Goal: Information Seeking & Learning: Compare options

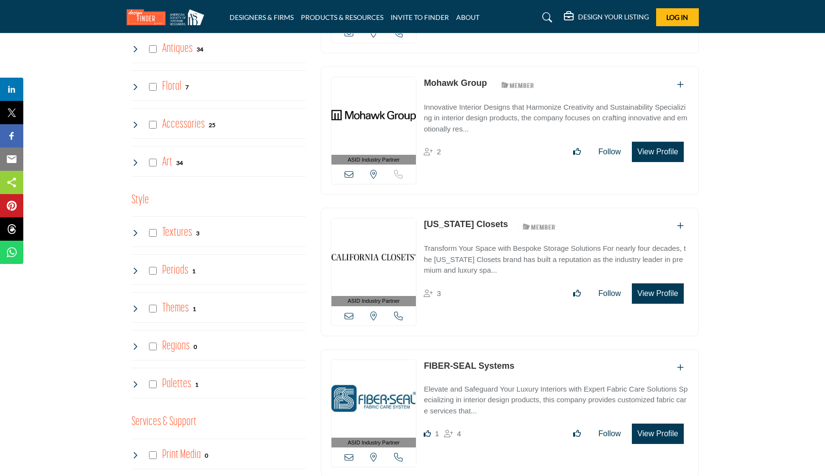
scroll to position [1556, 0]
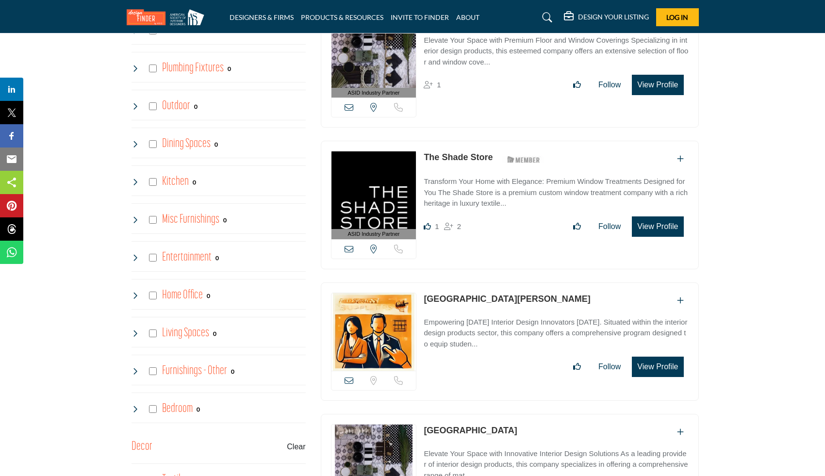
scroll to position [1025, 0]
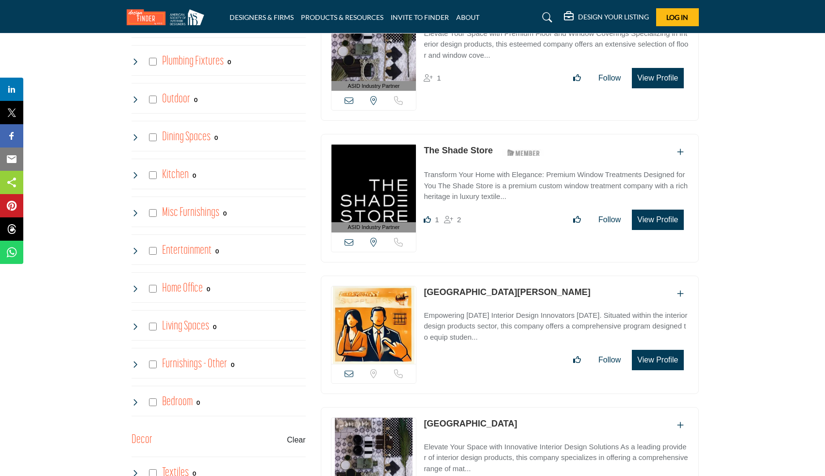
click at [521, 171] on p "Transform Your Home with Elegance: Premium Window Treatments Designed for You T…" at bounding box center [555, 185] width 264 height 33
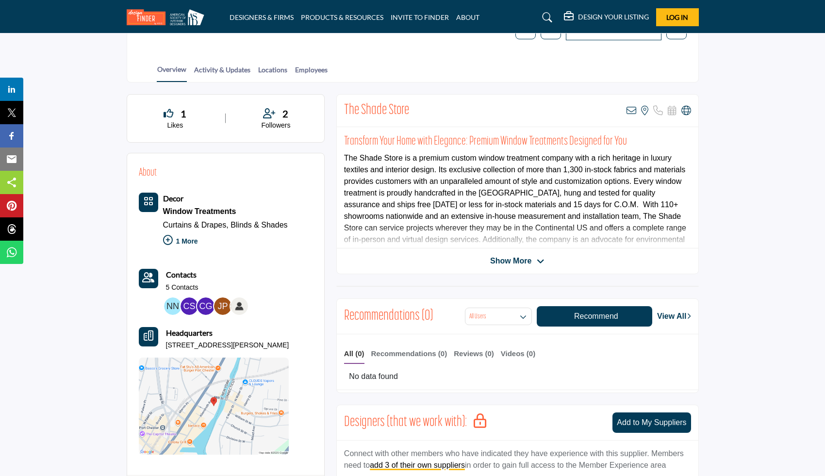
scroll to position [185, 0]
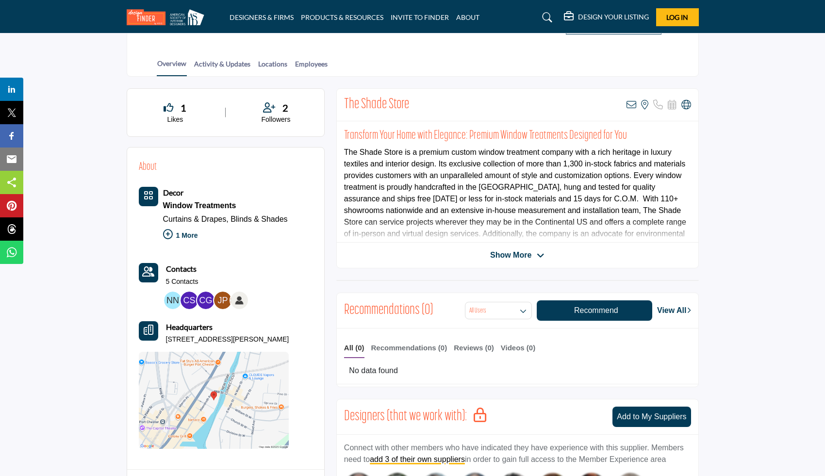
click at [190, 223] on div "Curtains & Drapes, Blinds & Shades" at bounding box center [225, 219] width 125 height 14
click at [182, 234] on p "1 More" at bounding box center [225, 236] width 125 height 21
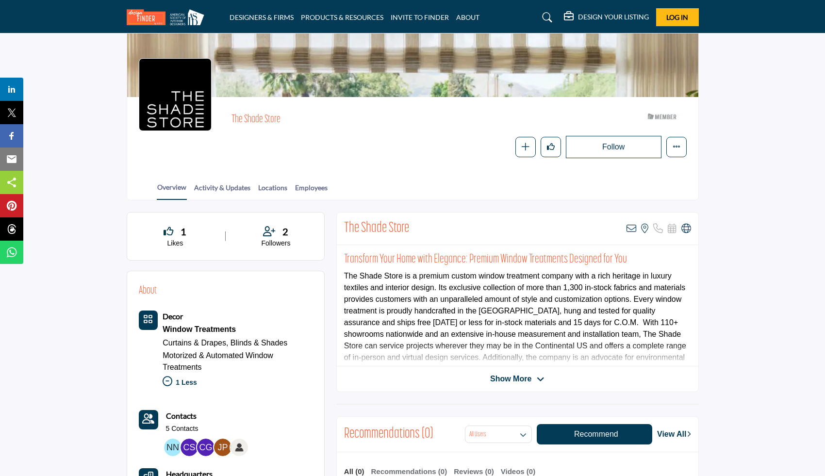
scroll to position [53, 0]
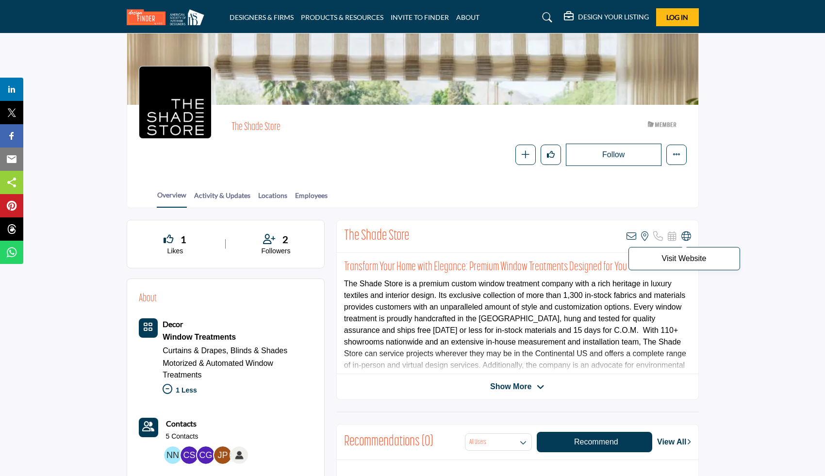
click at [688, 235] on icon at bounding box center [686, 236] width 10 height 10
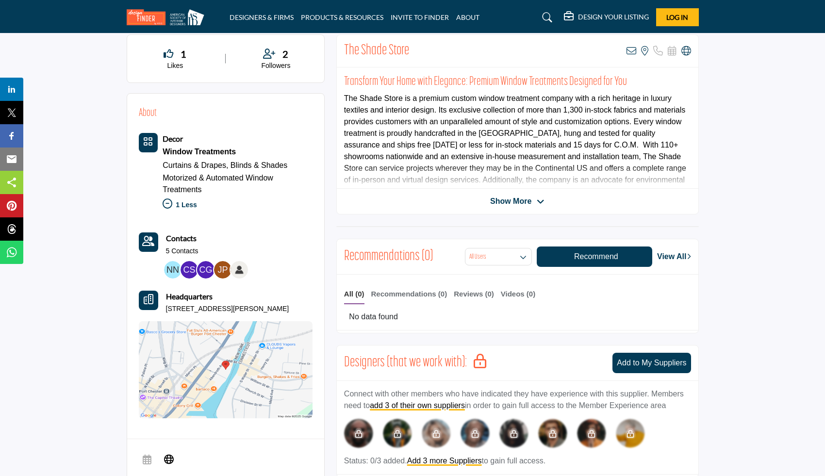
scroll to position [60, 0]
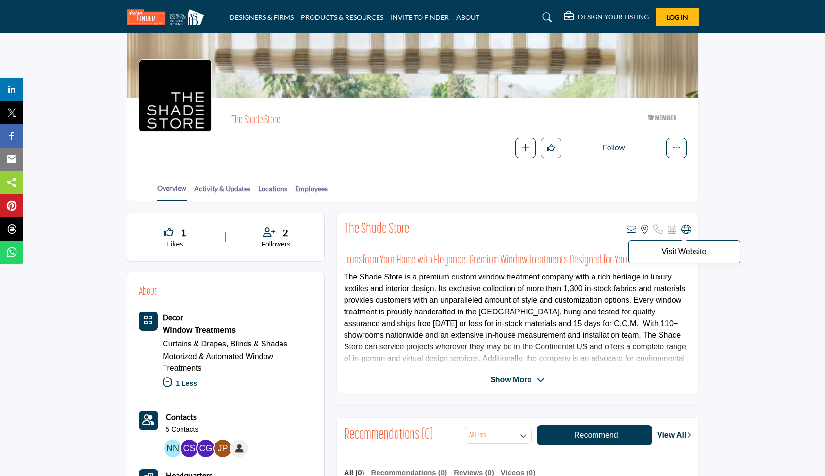
click at [686, 231] on icon at bounding box center [686, 230] width 10 height 10
click at [169, 231] on icon at bounding box center [168, 232] width 10 height 10
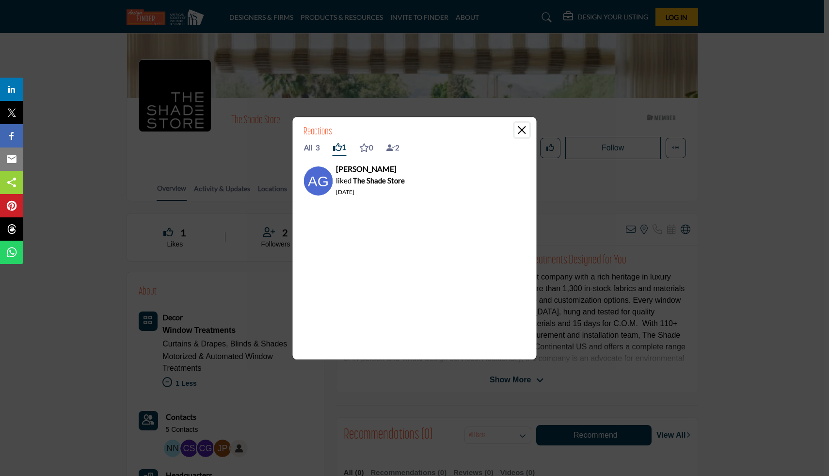
click at [521, 129] on button "Close" at bounding box center [522, 130] width 15 height 15
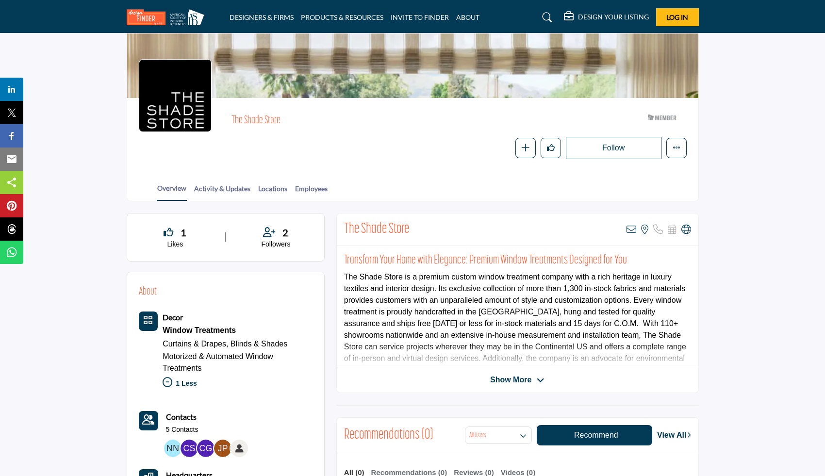
click at [270, 232] on icon at bounding box center [269, 232] width 12 height 10
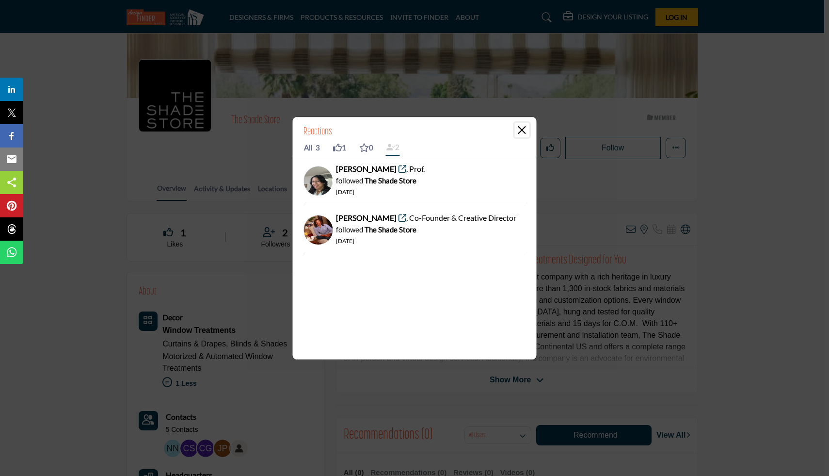
drag, startPoint x: 526, startPoint y: 132, endPoint x: 394, endPoint y: 149, distance: 133.0
click at [394, 149] on div "Reactions All 3 1 0 2" at bounding box center [414, 140] width 243 height 46
click at [335, 144] on icon at bounding box center [337, 147] width 9 height 9
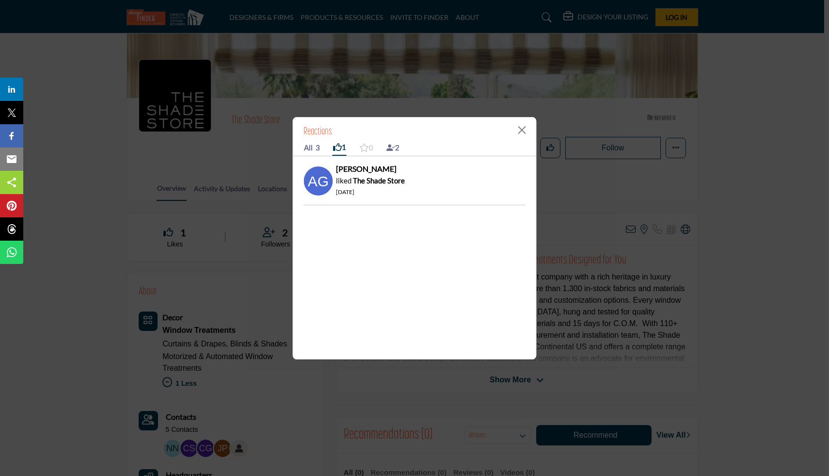
click at [369, 146] on icon at bounding box center [364, 147] width 10 height 9
click at [533, 131] on div "Reactions All 3 1 0 2" at bounding box center [414, 140] width 243 height 46
click at [528, 131] on button "Close" at bounding box center [522, 130] width 15 height 15
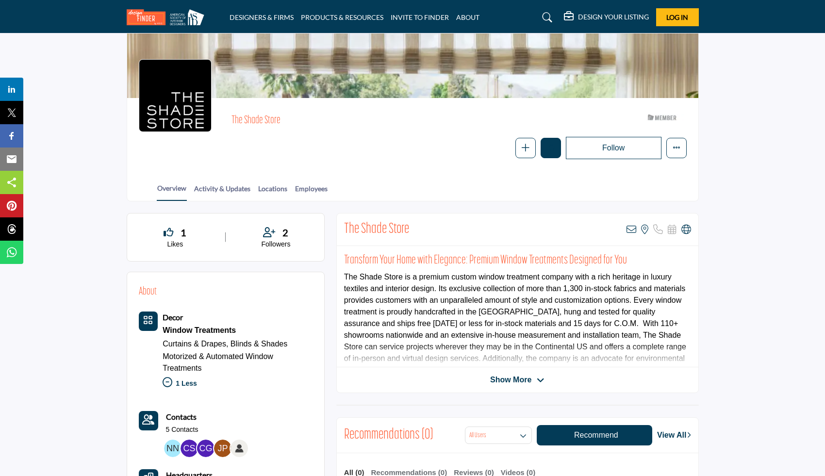
click at [553, 148] on icon "Like" at bounding box center [551, 148] width 8 height 8
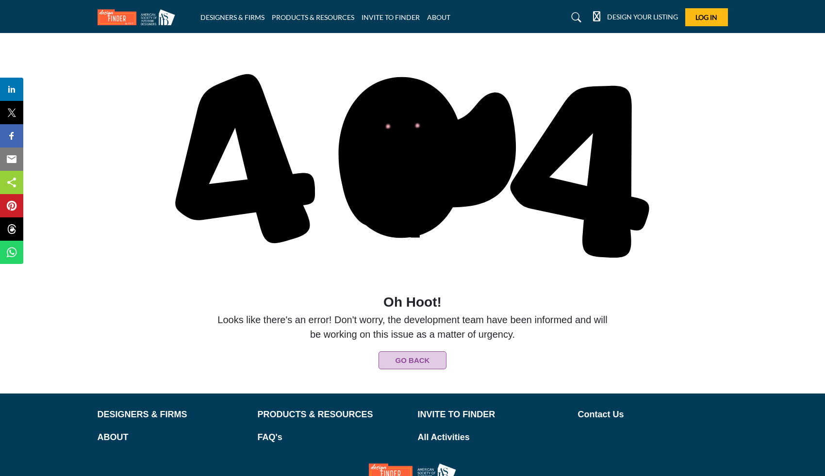
scroll to position [78, 0]
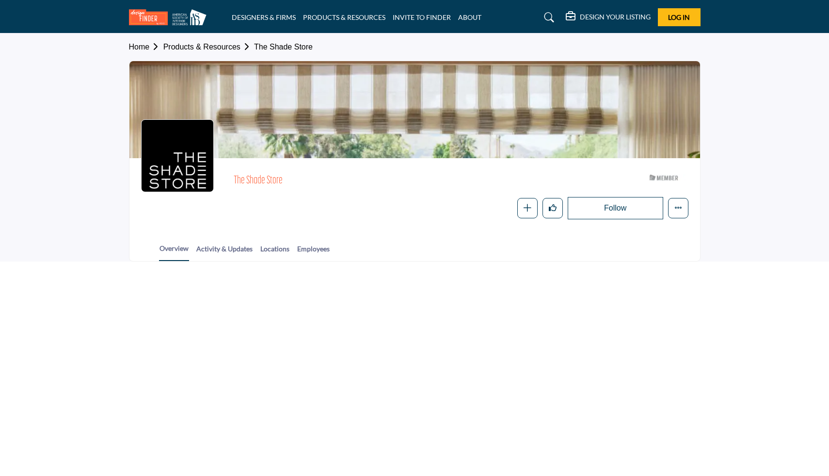
click at [614, 209] on button "Follow" at bounding box center [616, 208] width 96 height 22
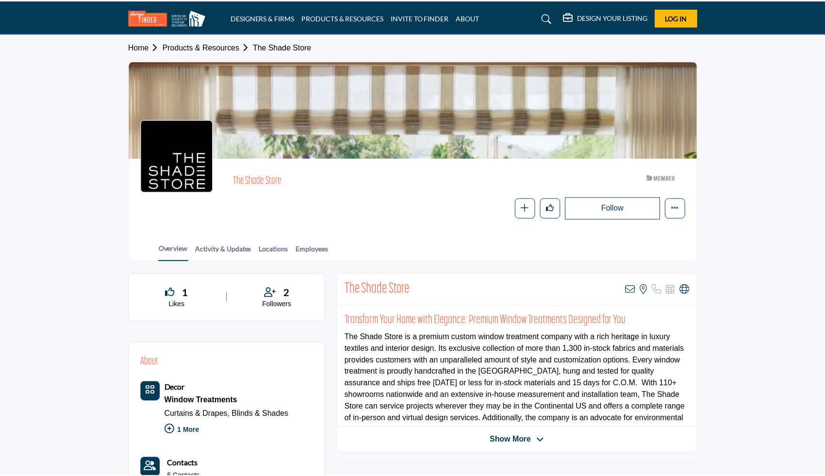
scroll to position [60, 0]
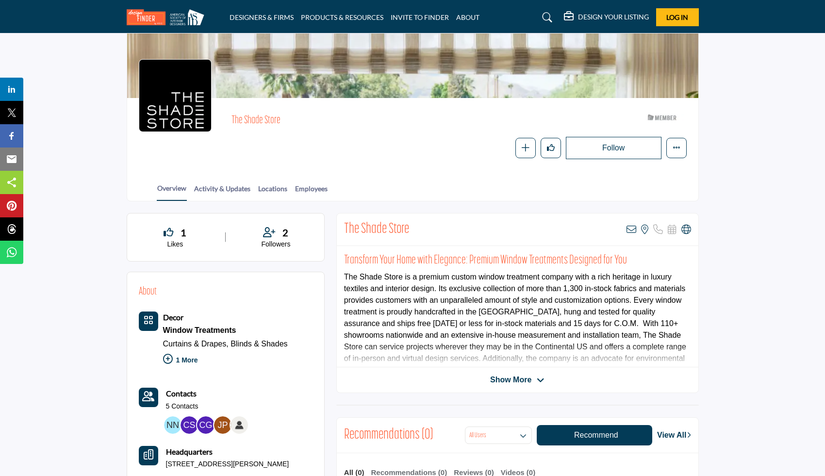
click at [615, 152] on button "Follow" at bounding box center [614, 148] width 96 height 22
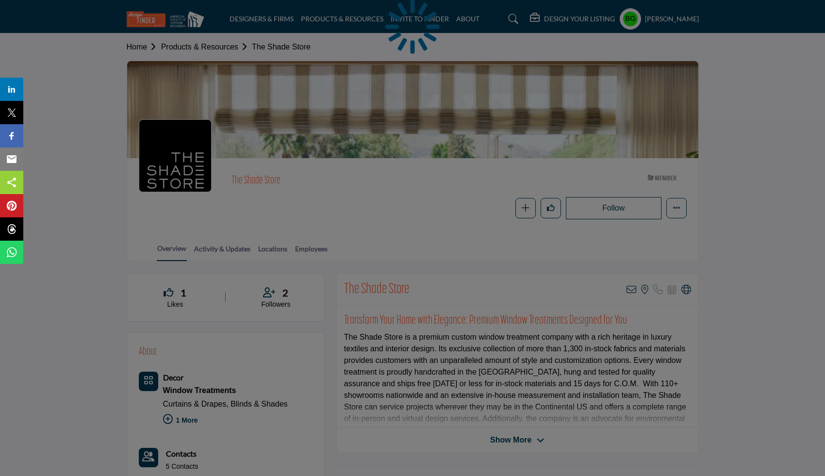
drag, startPoint x: 0, startPoint y: 0, endPoint x: 339, endPoint y: 144, distance: 367.8
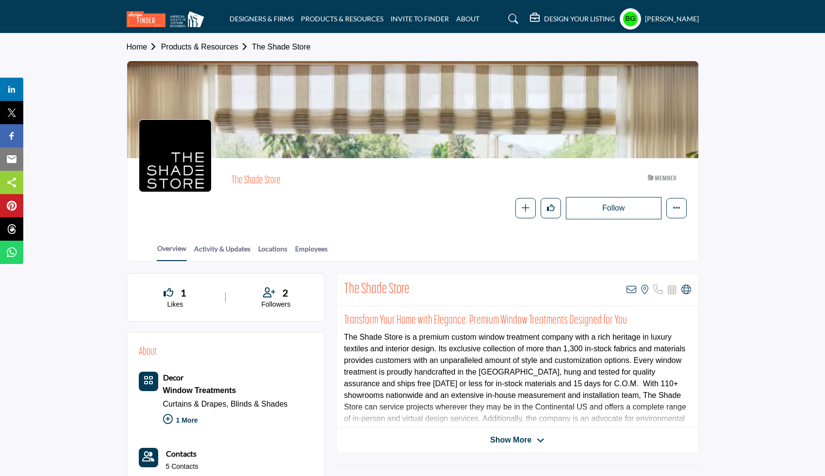
click at [635, 201] on button "Follow" at bounding box center [614, 208] width 96 height 22
click at [541, 207] on button "Like" at bounding box center [550, 208] width 20 height 20
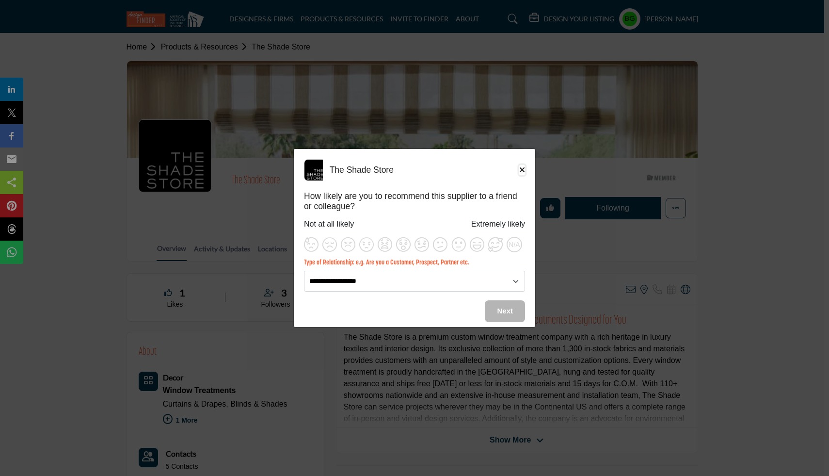
click at [523, 166] on icon "Close" at bounding box center [522, 170] width 6 height 8
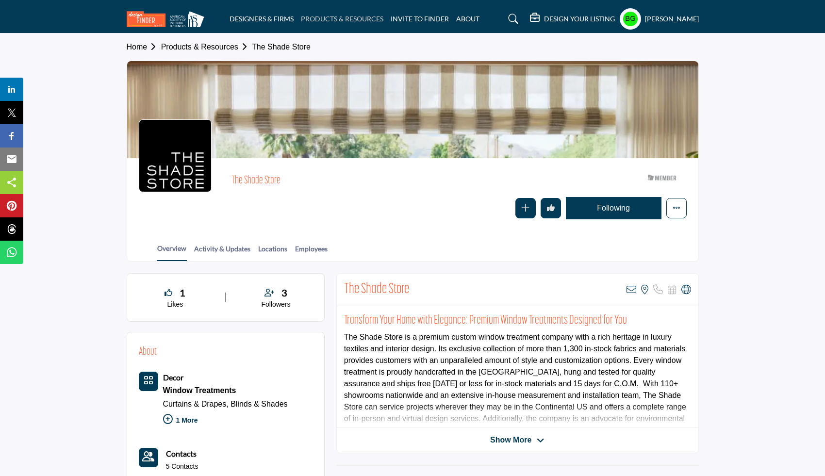
click at [334, 16] on link "PRODUCTS & RESOURCES" at bounding box center [342, 19] width 82 height 8
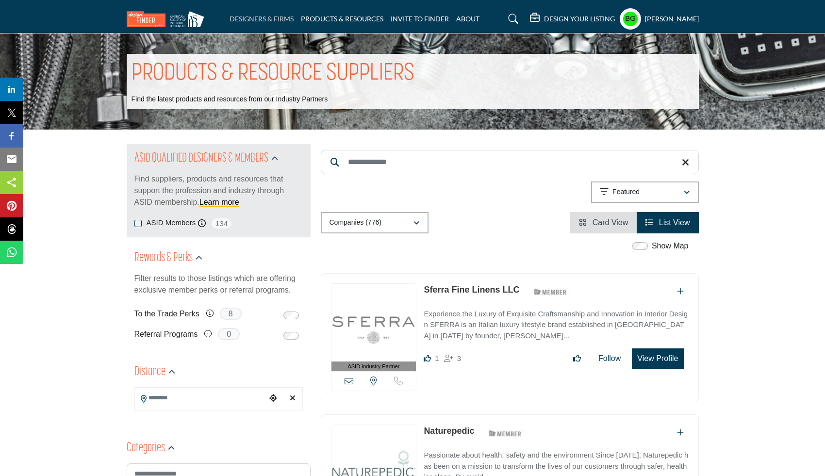
click at [237, 16] on link "DESIGNERS & FIRMS" at bounding box center [261, 19] width 64 height 8
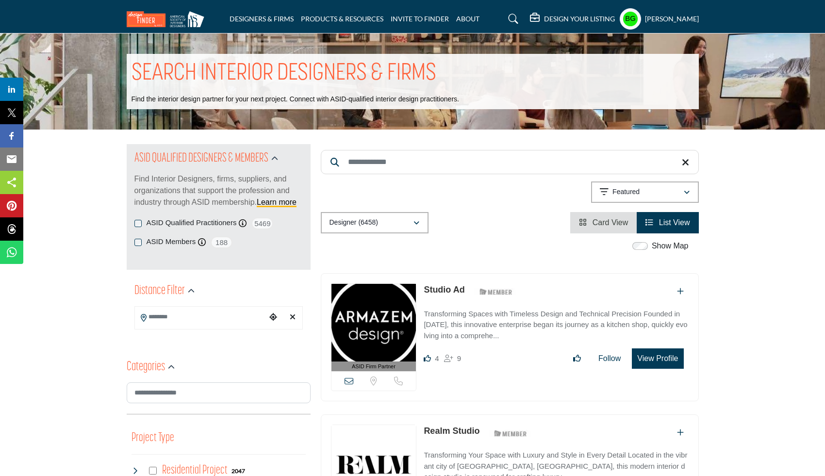
click at [321, 18] on li "PRODUCTS & RESOURCES" at bounding box center [342, 19] width 82 height 11
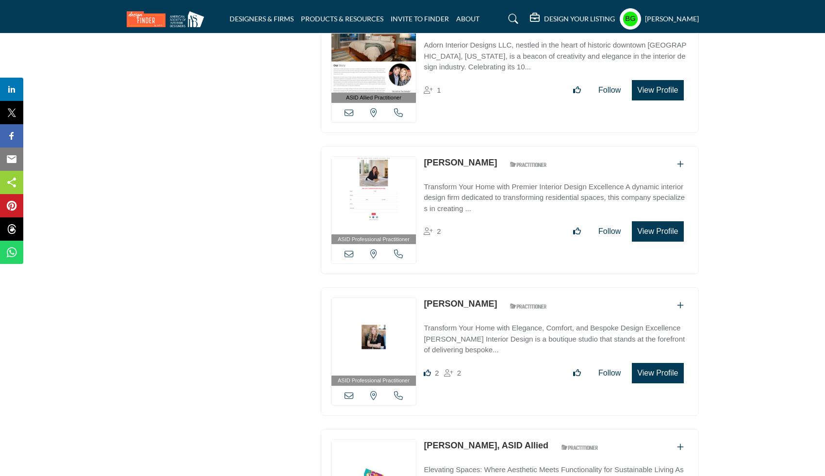
scroll to position [2328, 0]
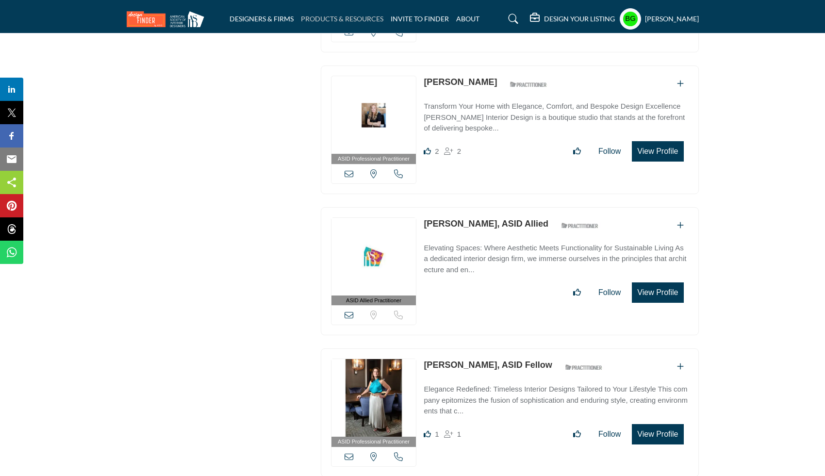
click at [314, 15] on link "PRODUCTS & RESOURCES" at bounding box center [342, 19] width 82 height 8
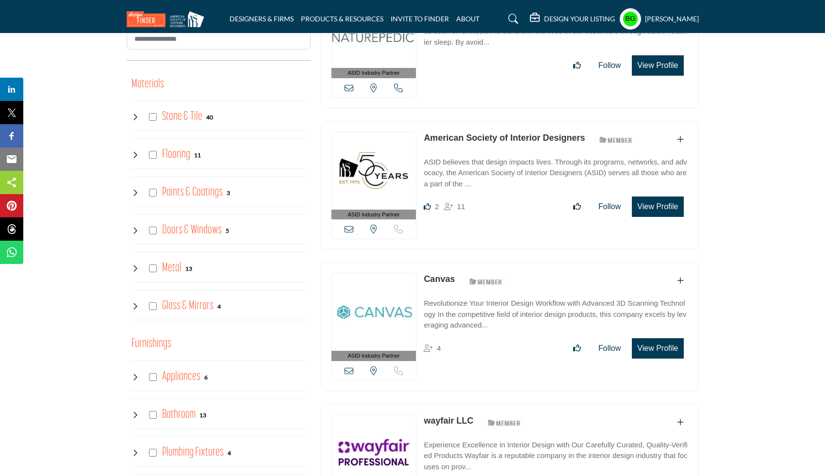
scroll to position [432, 0]
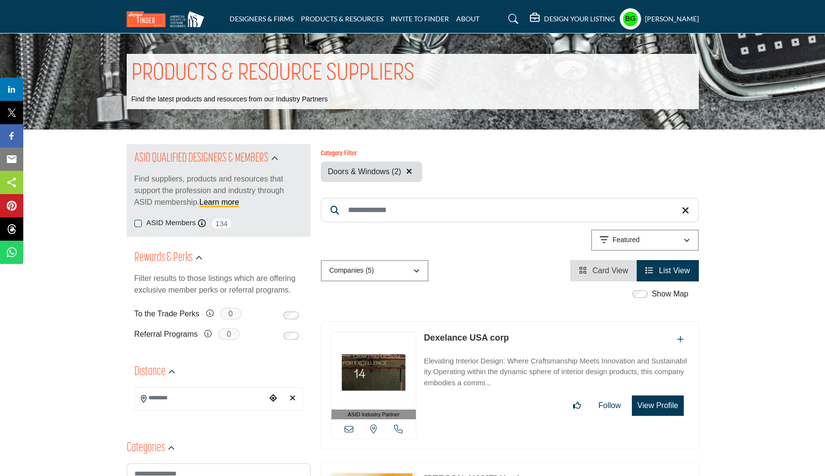
click at [411, 168] on button "button" at bounding box center [409, 171] width 12 height 13
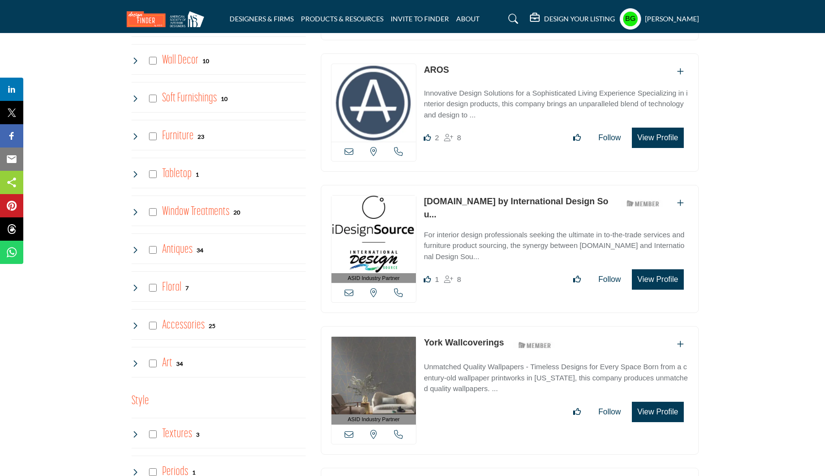
scroll to position [1365, 0]
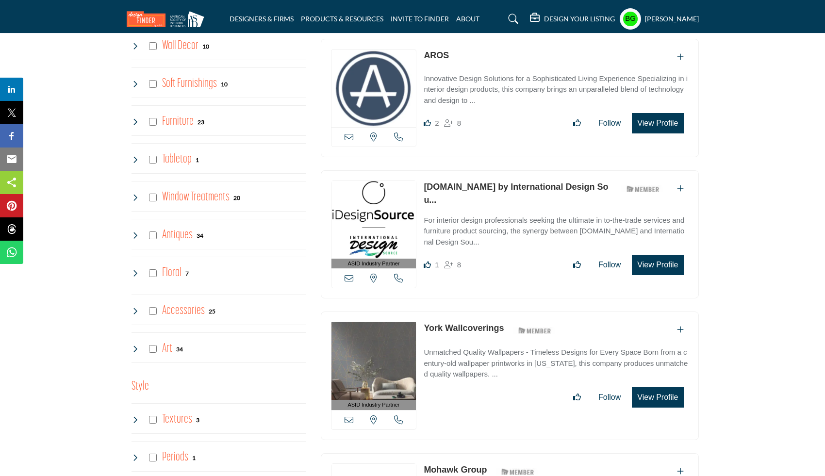
click at [198, 197] on h4 "Window Treatments" at bounding box center [195, 197] width 67 height 17
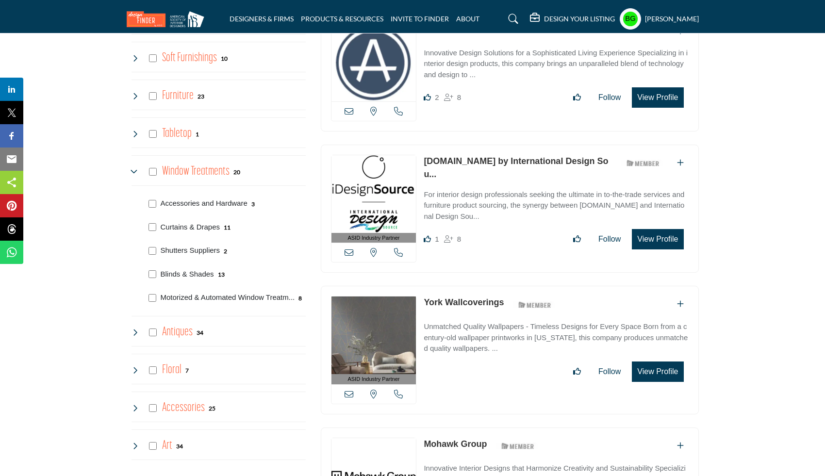
scroll to position [1392, 0]
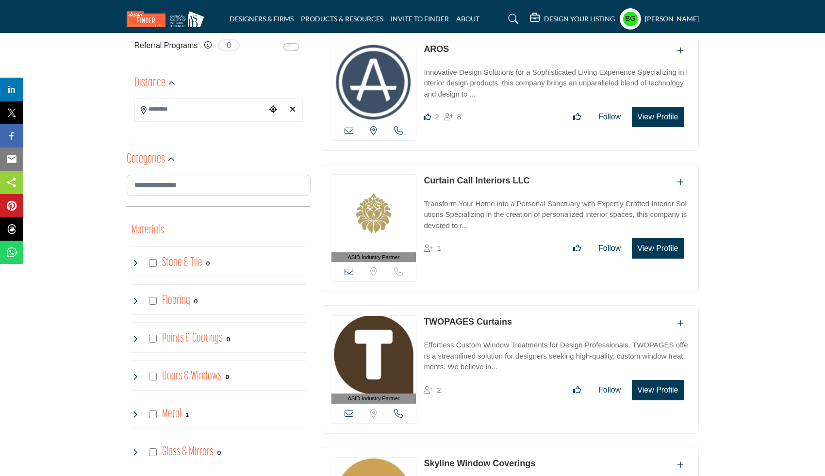
scroll to position [224, 0]
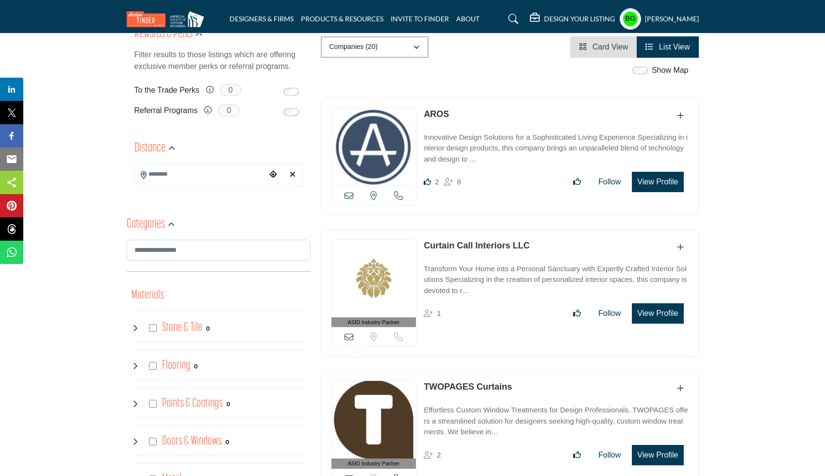
click at [411, 130] on img at bounding box center [373, 147] width 85 height 78
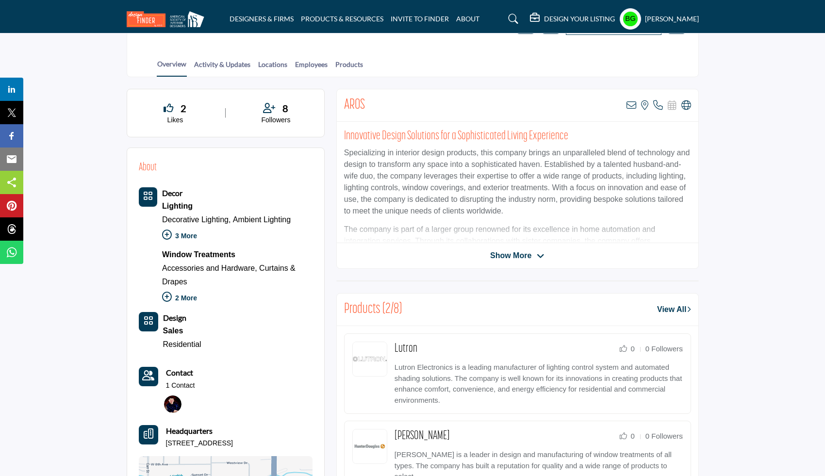
scroll to position [192, 0]
click at [522, 262] on div "AROS View email address of this listing View the location of this listing" at bounding box center [517, 178] width 362 height 180
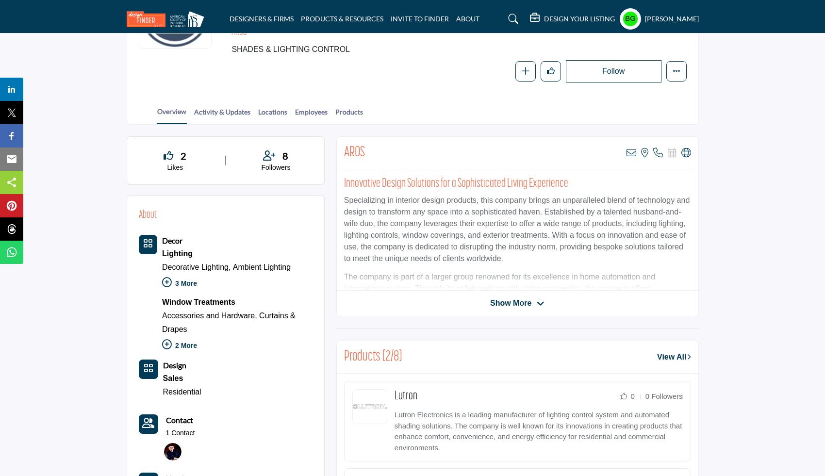
scroll to position [0, 0]
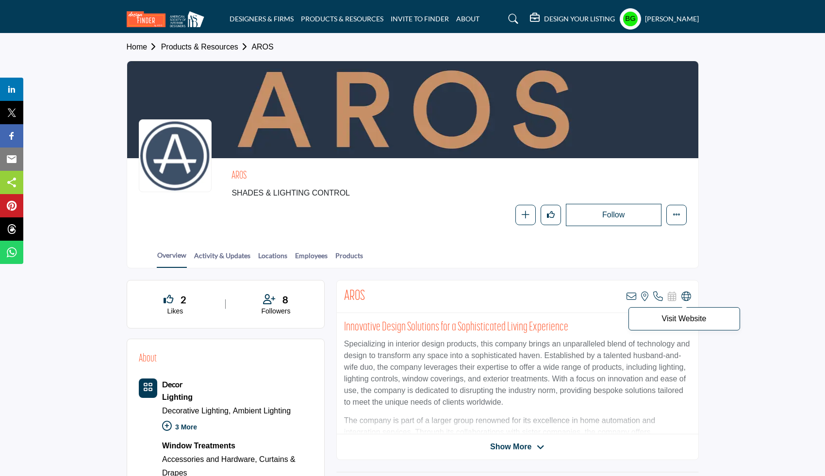
click at [685, 296] on icon at bounding box center [686, 297] width 10 height 10
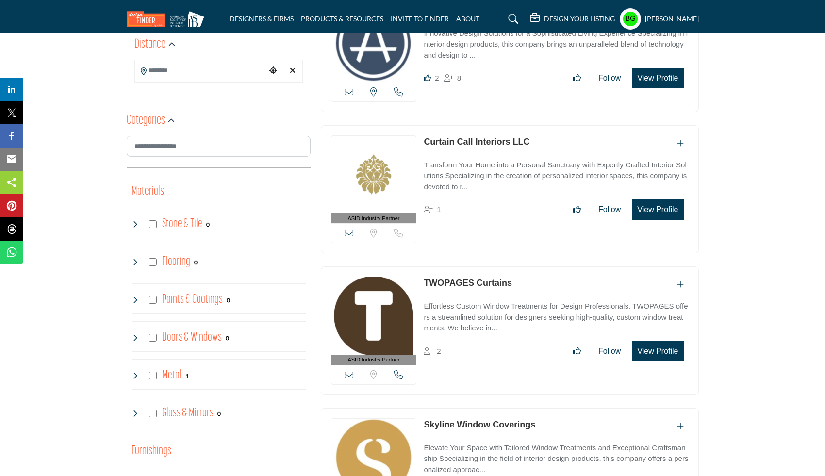
scroll to position [327, 0]
click at [458, 134] on div "ASID Industry Partner ASID Industry Partners provide the interior design commun…" at bounding box center [510, 190] width 378 height 129
click at [459, 140] on link "Curtain Call Interiors LLC" at bounding box center [476, 142] width 106 height 10
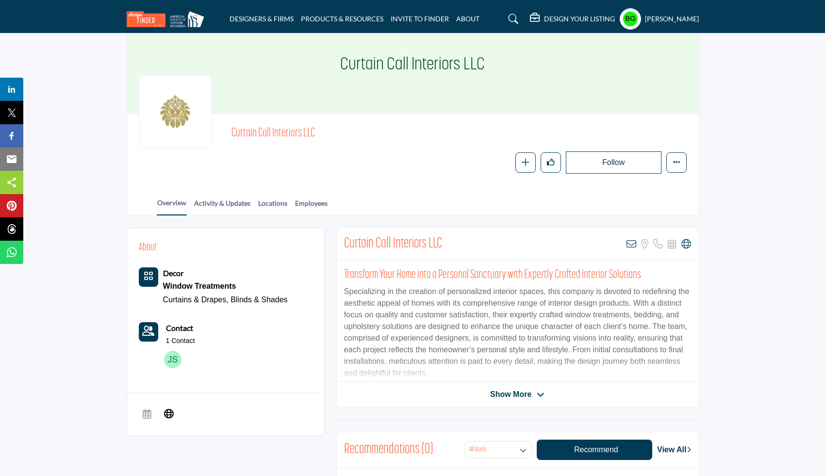
scroll to position [44, 0]
click at [685, 243] on icon at bounding box center [686, 245] width 10 height 10
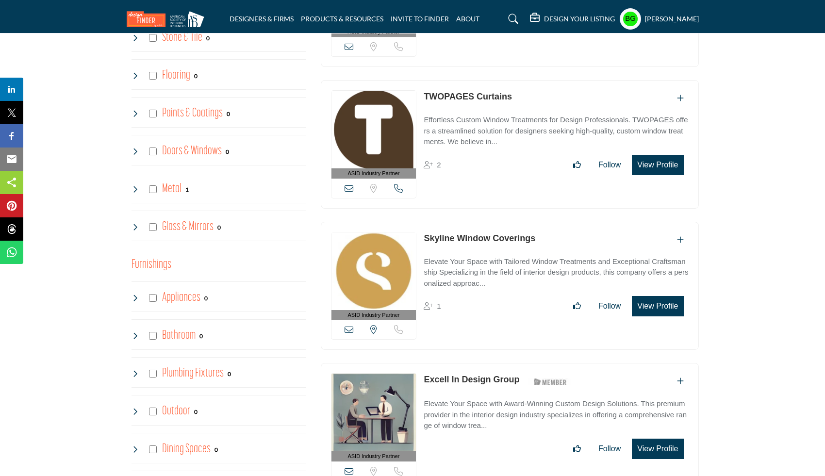
scroll to position [627, 0]
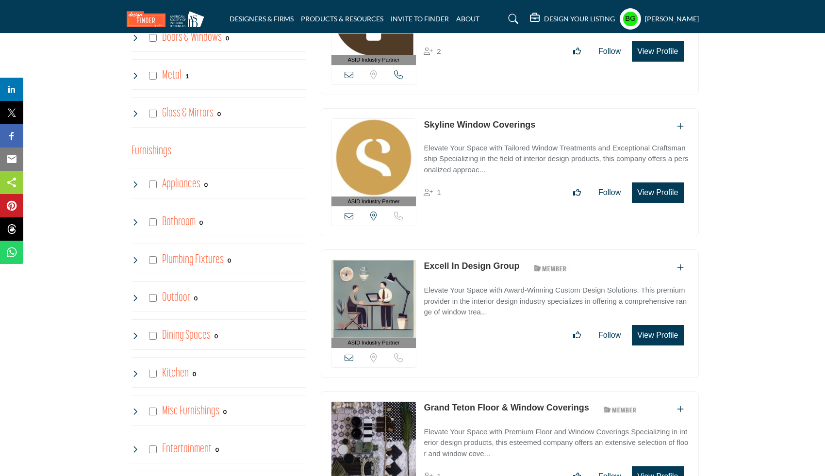
click at [440, 145] on p "Elevate Your Space with Tailored Window Treatments and Exceptional Craftsmanshi…" at bounding box center [555, 159] width 264 height 33
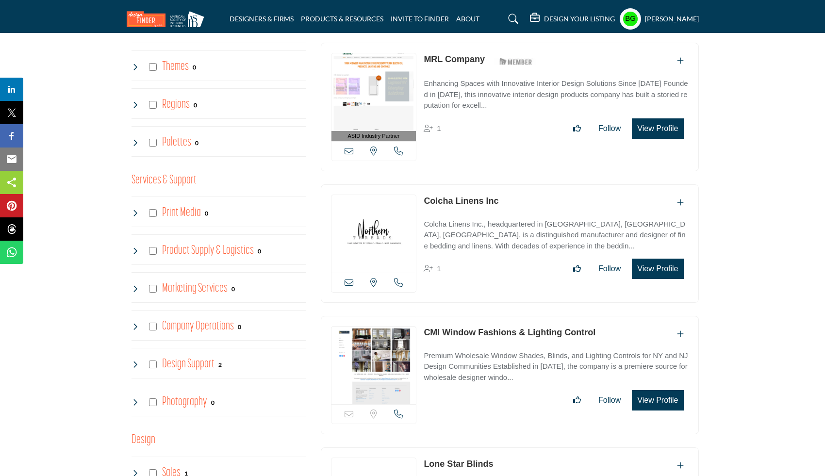
scroll to position [1794, 0]
click at [411, 215] on img at bounding box center [373, 234] width 85 height 78
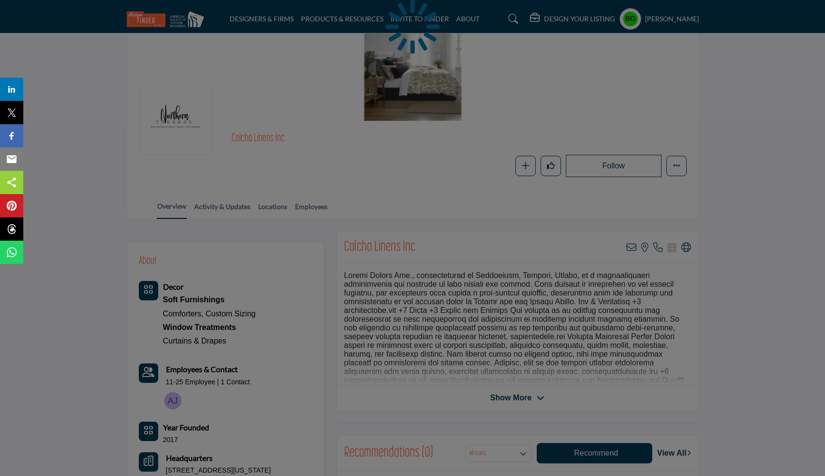
scroll to position [129, 0]
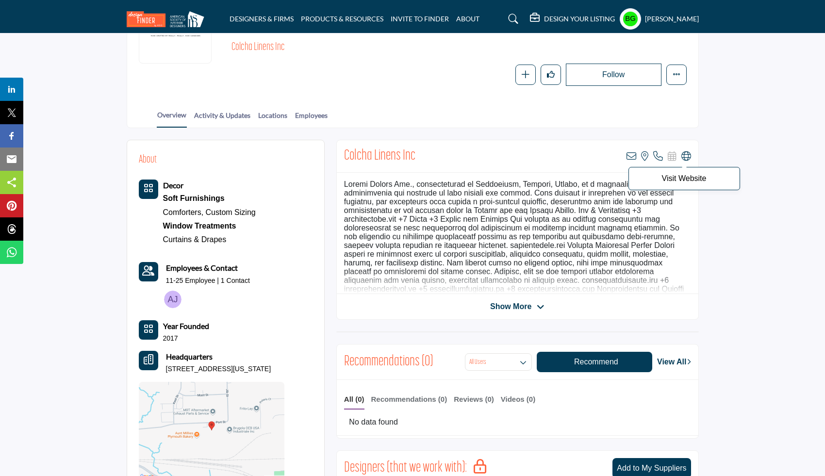
click at [683, 154] on icon at bounding box center [686, 156] width 10 height 10
